Goal: Check status: Check status

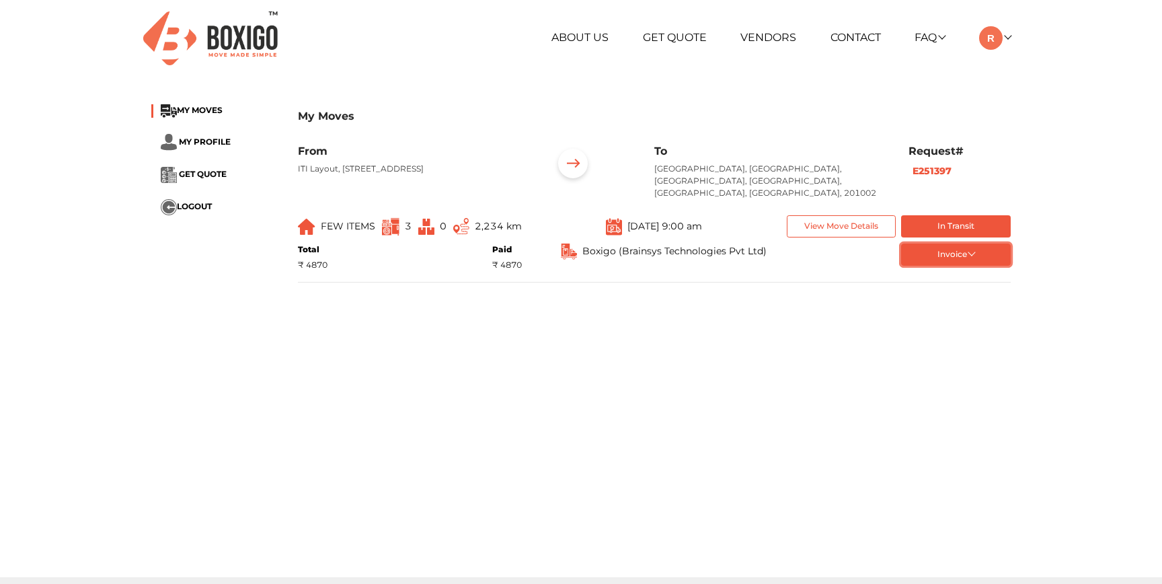
click at [954, 243] on button "Invoice" at bounding box center [956, 254] width 110 height 22
click at [212, 176] on span "GET QUOTE" at bounding box center [203, 174] width 48 height 10
click at [202, 140] on span "MY PROFILE" at bounding box center [205, 141] width 52 height 10
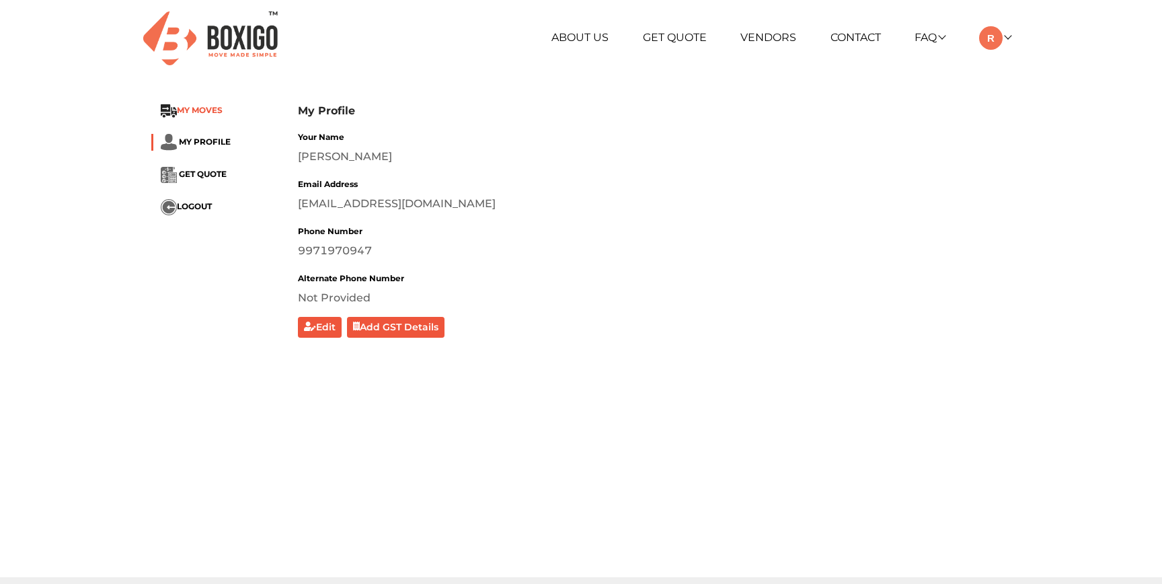
click at [203, 114] on span "MY MOVES" at bounding box center [200, 111] width 46 height 10
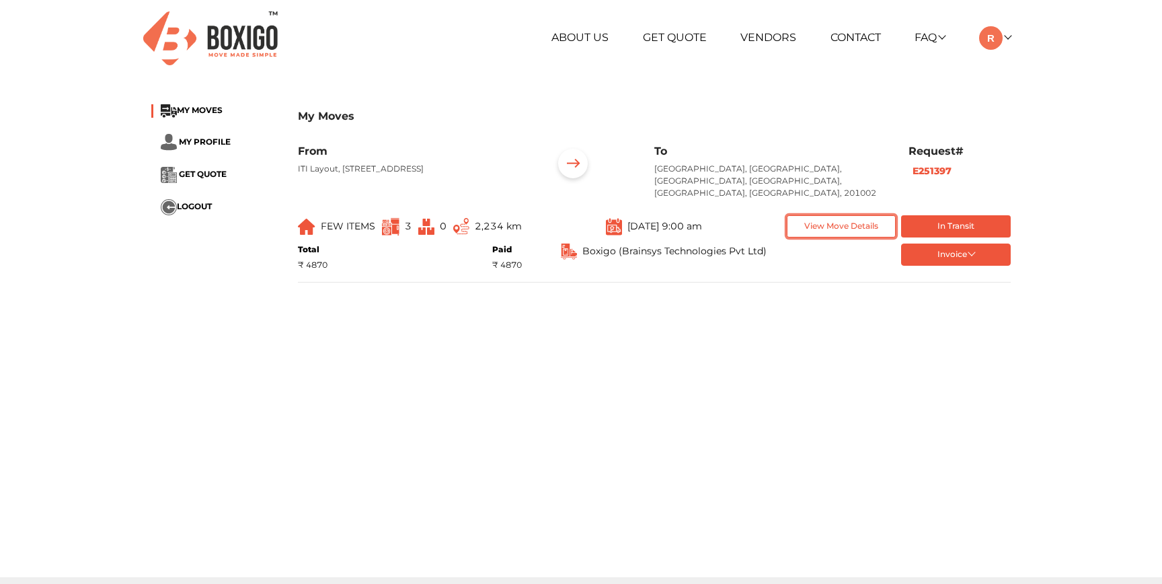
click at [808, 215] on button "View Move Details" at bounding box center [842, 226] width 110 height 22
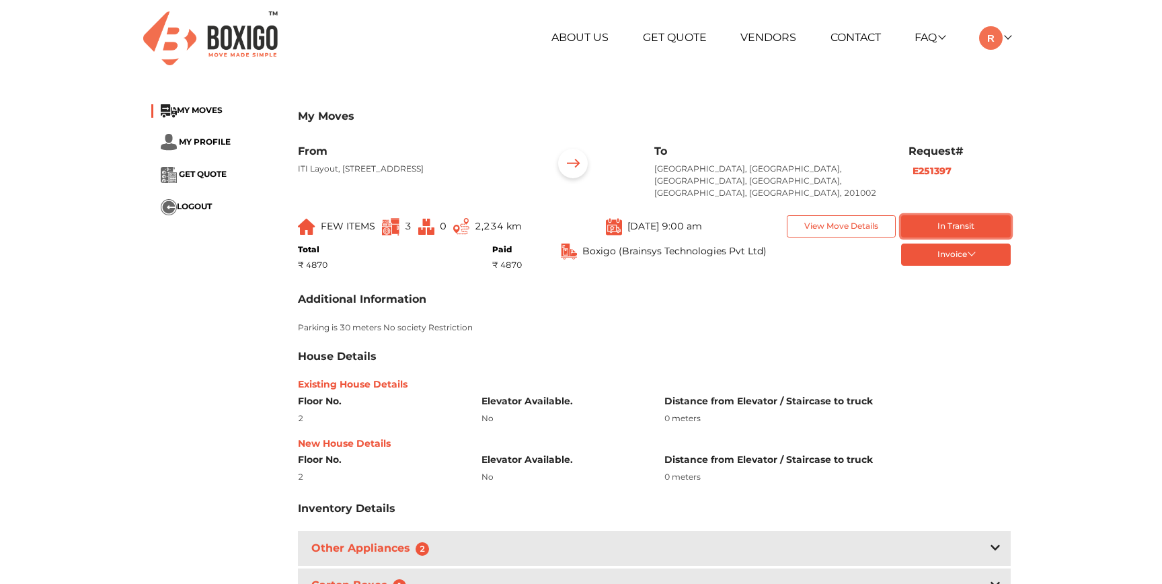
click at [922, 215] on button "In Transit" at bounding box center [956, 226] width 110 height 22
click at [951, 243] on button "Invoice" at bounding box center [956, 254] width 110 height 22
click at [951, 267] on button "token Order summary" at bounding box center [956, 277] width 110 height 20
click at [955, 253] on button "Invoice" at bounding box center [956, 254] width 110 height 22
click at [951, 287] on button "balance Order summary- 1" at bounding box center [956, 297] width 110 height 20
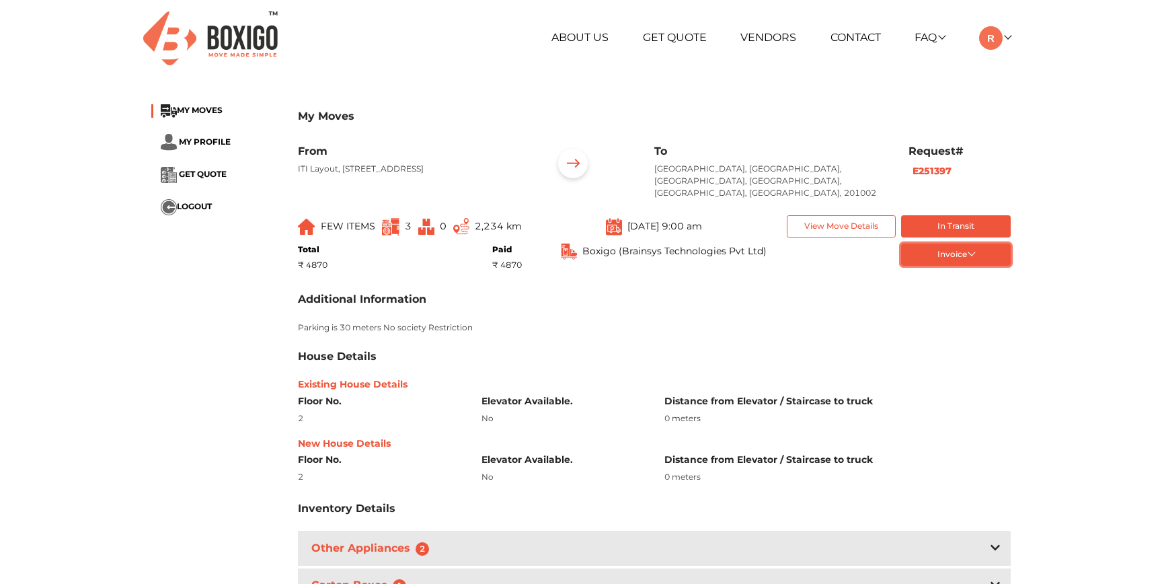
click at [968, 243] on button "Invoice" at bounding box center [956, 254] width 110 height 22
click at [816, 243] on div at bounding box center [844, 254] width 115 height 22
click at [832, 215] on button "View Move Details" at bounding box center [842, 226] width 110 height 22
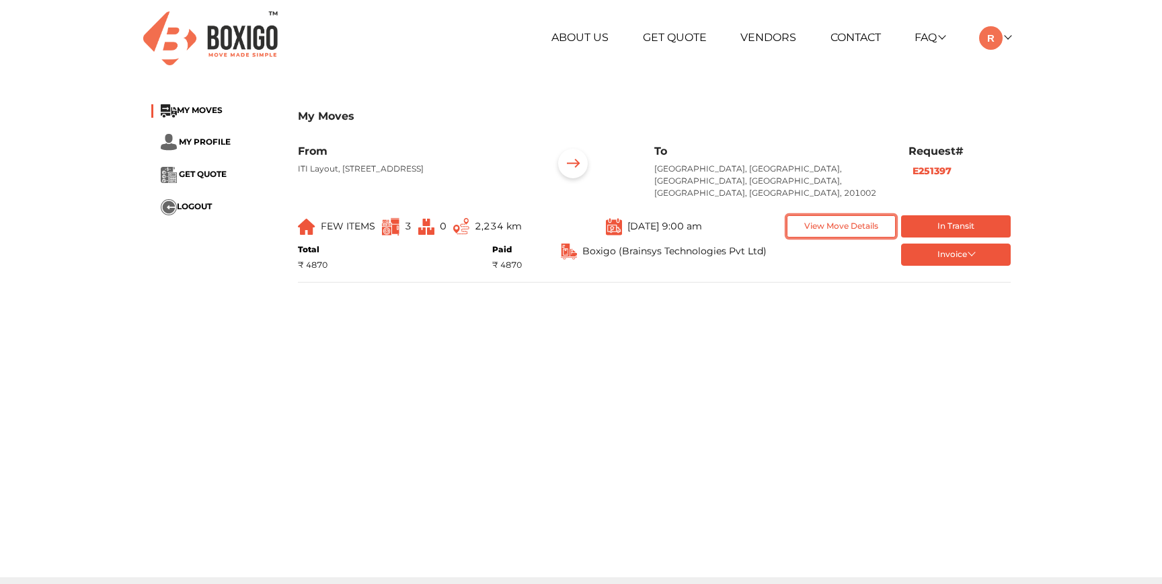
click at [832, 215] on button "View Move Details" at bounding box center [842, 226] width 110 height 22
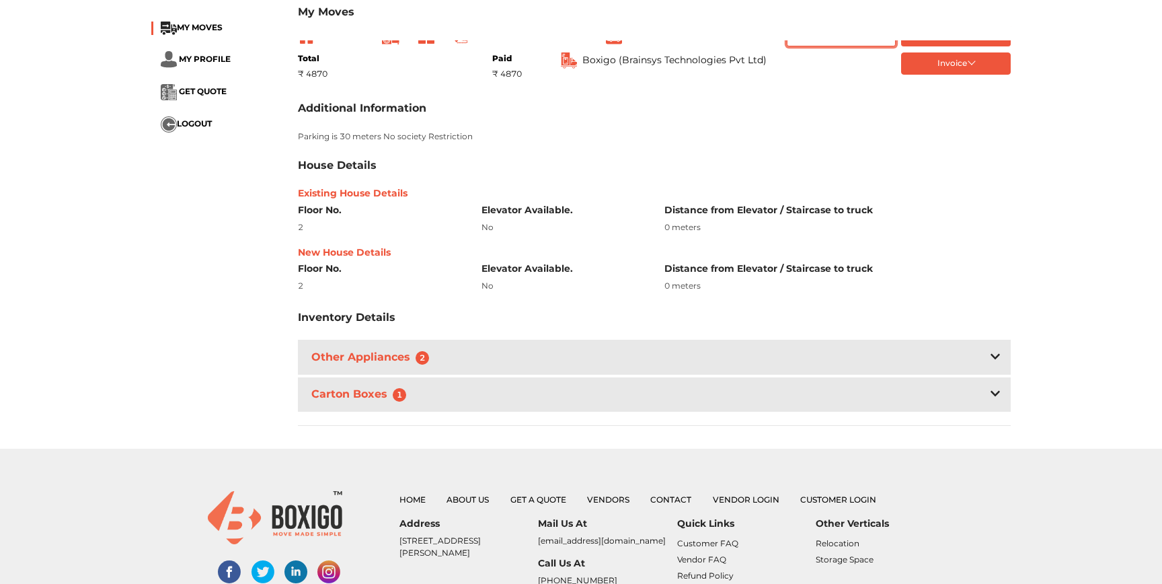
scroll to position [192, 0]
click at [553, 352] on div "Other Appliances 2" at bounding box center [654, 356] width 713 height 34
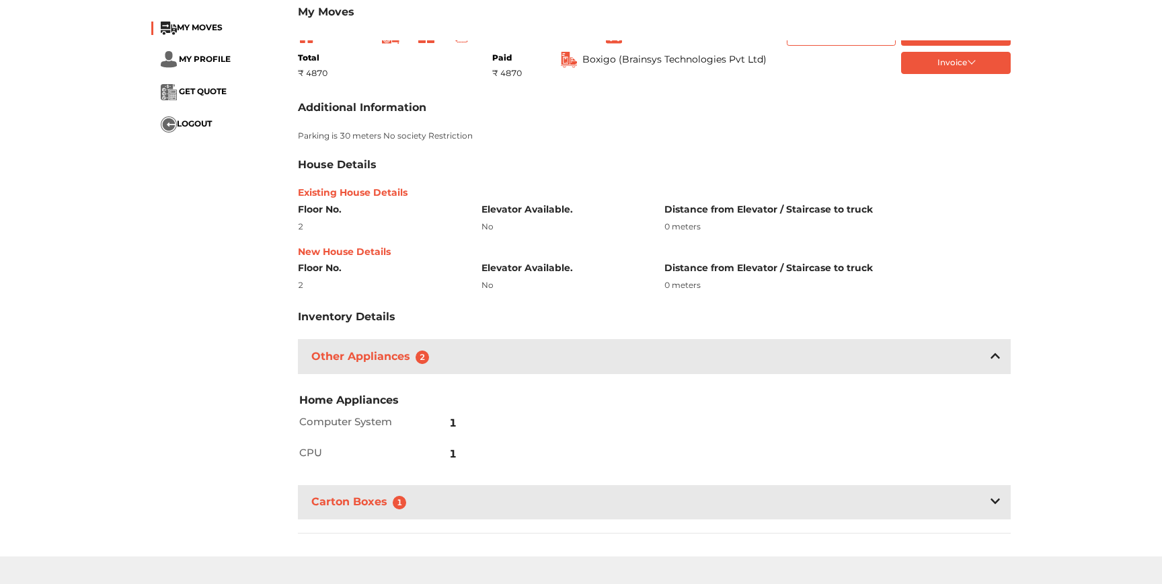
click at [555, 351] on div "Other Appliances 2" at bounding box center [654, 356] width 713 height 34
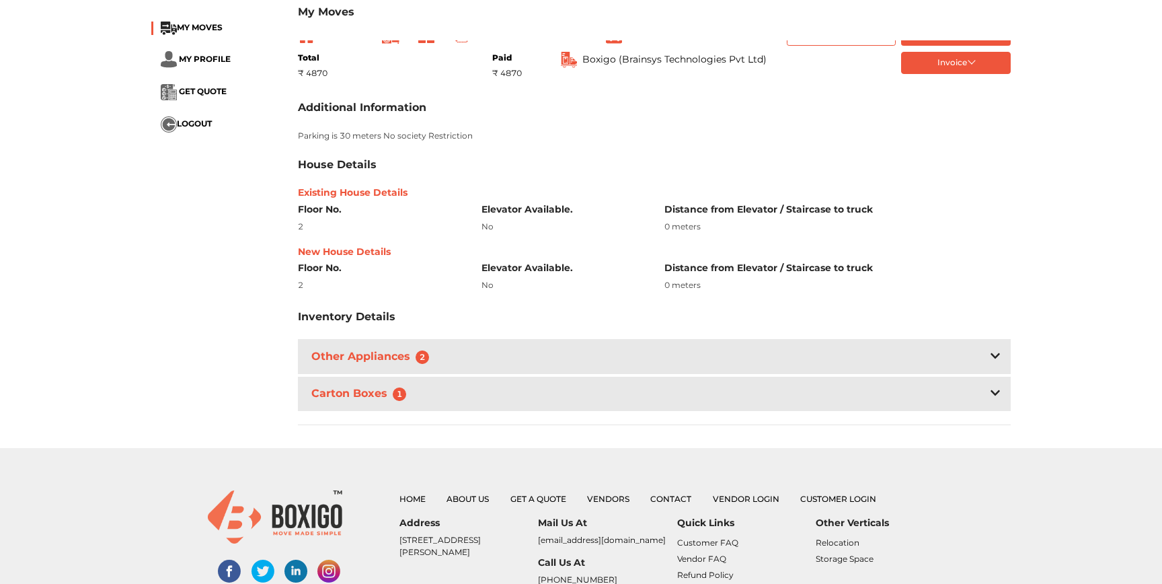
click at [559, 383] on div "Carton Boxes 1" at bounding box center [654, 394] width 713 height 34
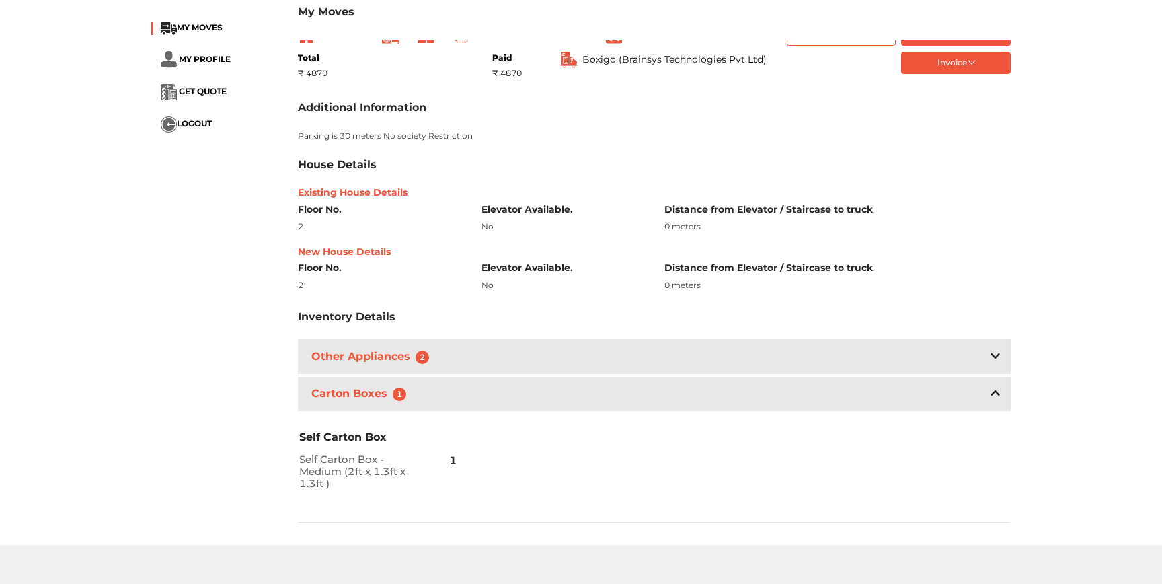
click at [559, 381] on div "Carton Boxes 1" at bounding box center [654, 394] width 713 height 34
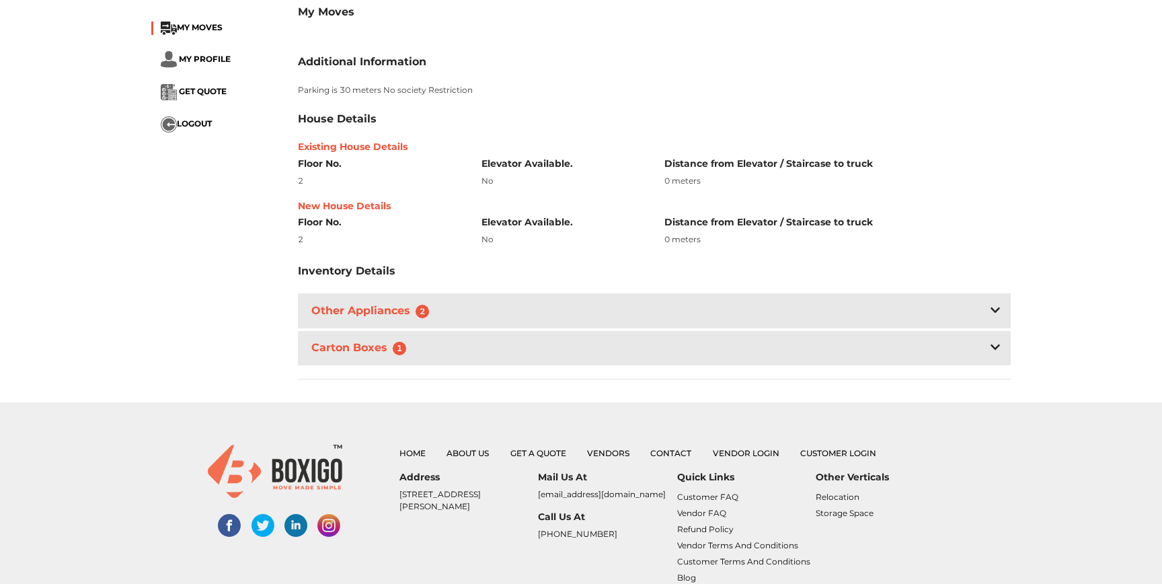
scroll to position [0, 0]
